Goal: Find specific page/section: Find specific page/section

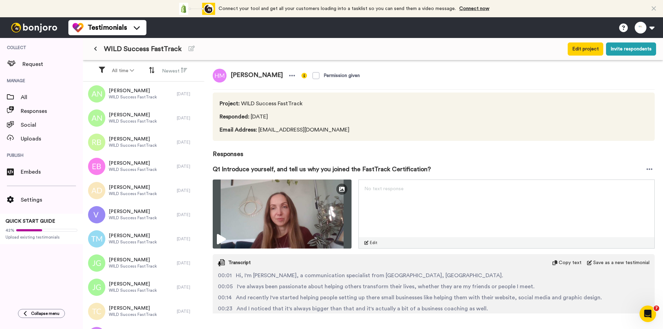
scroll to position [605, 0]
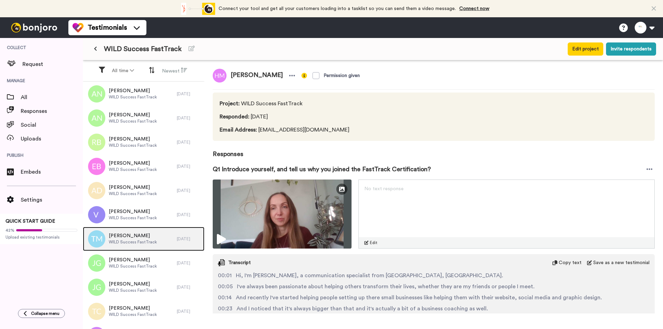
click at [149, 242] on span "WILD Success FastTrack" at bounding box center [133, 242] width 48 height 6
